Goal: Navigation & Orientation: Find specific page/section

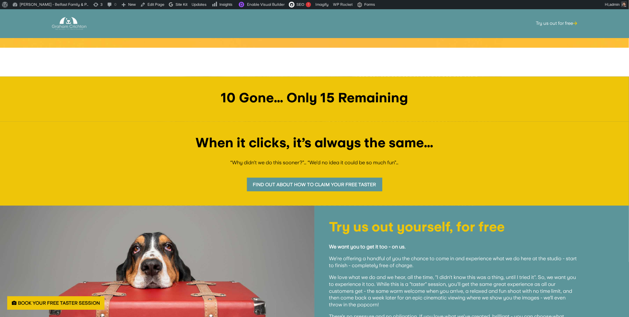
scroll to position [202, 0]
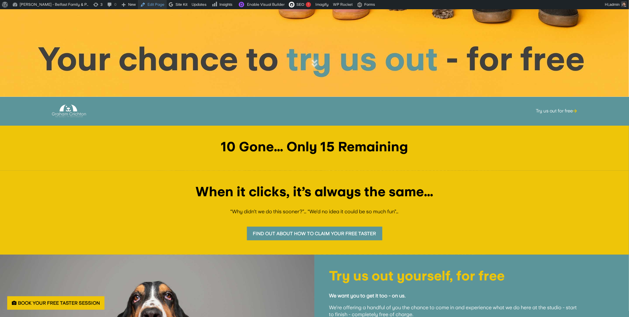
click at [151, 3] on link "Edit Page" at bounding box center [152, 4] width 29 height 9
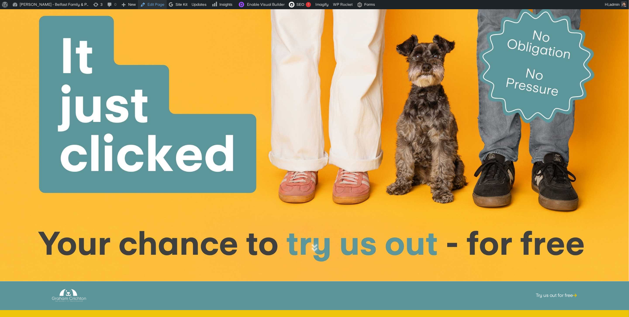
scroll to position [0, 0]
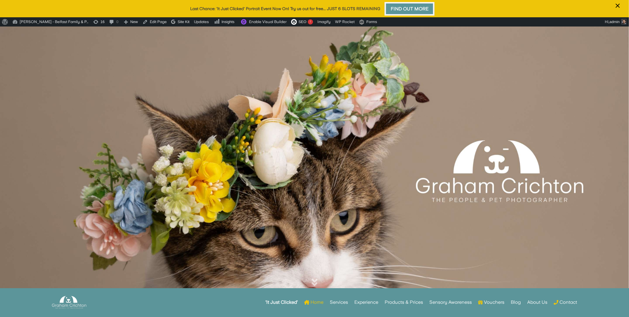
click at [394, 10] on link "Find Out More" at bounding box center [410, 9] width 50 height 14
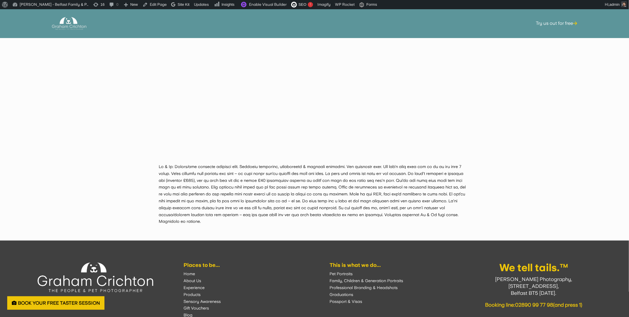
scroll to position [1314, 0]
